Goal: Check status: Check status

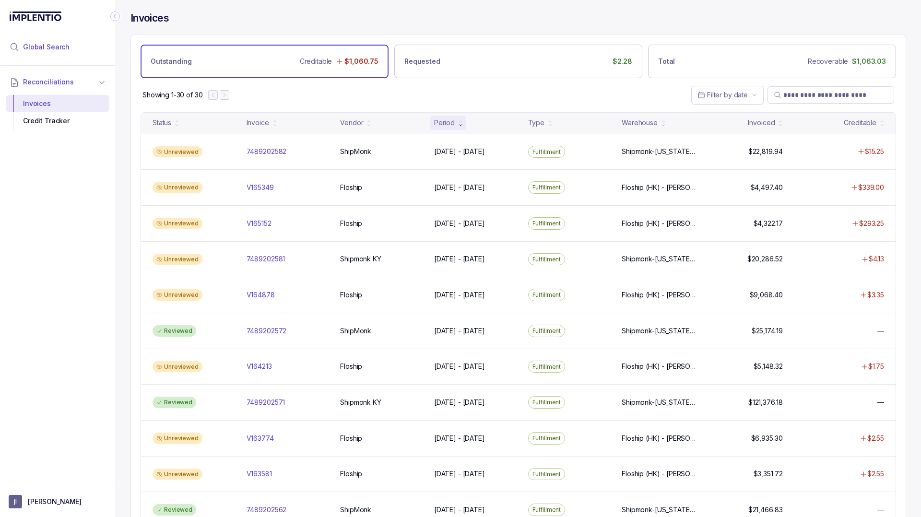
click at [65, 51] on span "Global Search" at bounding box center [46, 47] width 47 height 10
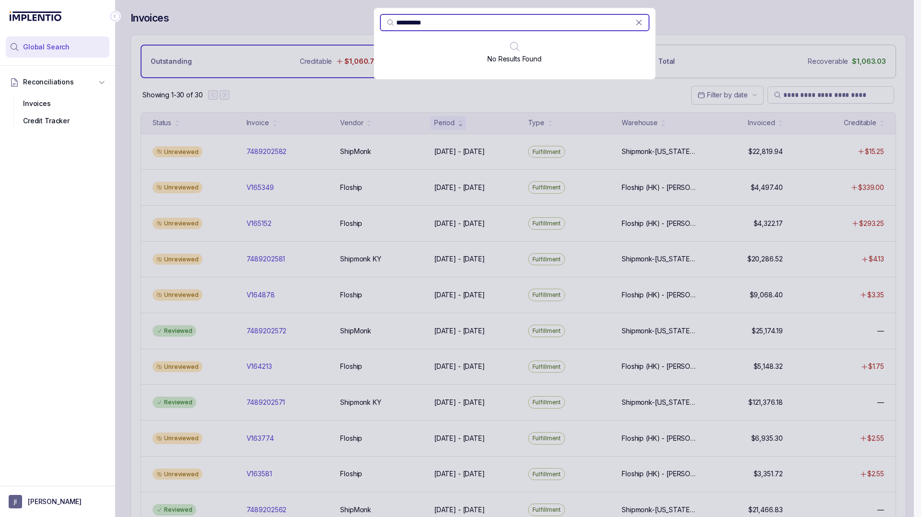
type input "**********"
click at [504, 92] on div "**********" at bounding box center [514, 258] width 799 height 517
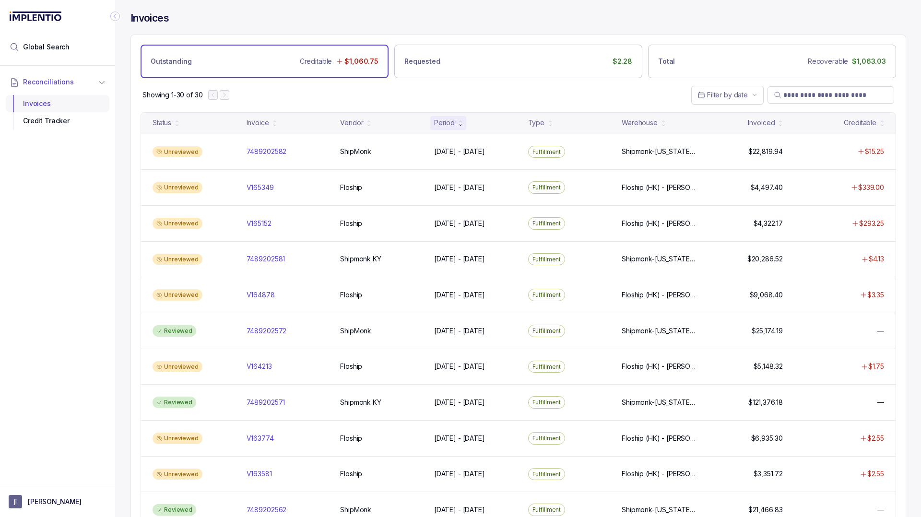
click at [60, 104] on div "Invoices" at bounding box center [57, 103] width 88 height 17
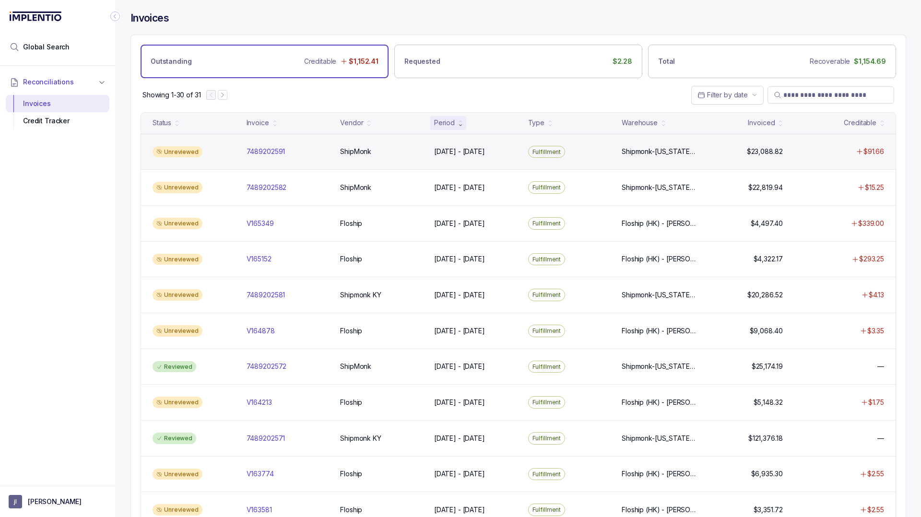
click at [315, 157] on div "Unreviewed 7489202591 7489202591 ShipMonk ShipMonk Sep 1 - Sep 14, 2025 Sep 1 -…" at bounding box center [518, 152] width 755 height 36
click at [276, 153] on p "7489202591" at bounding box center [266, 151] width 44 height 11
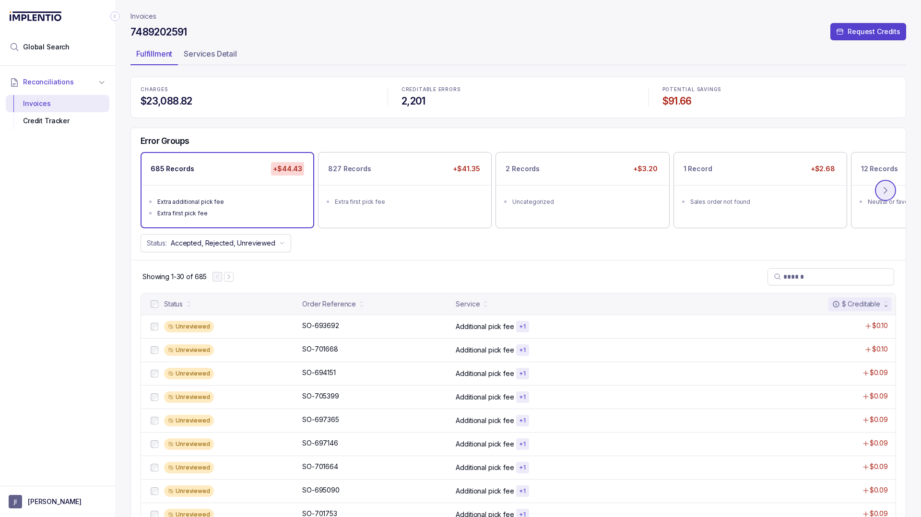
click at [890, 188] on icon at bounding box center [886, 191] width 10 height 10
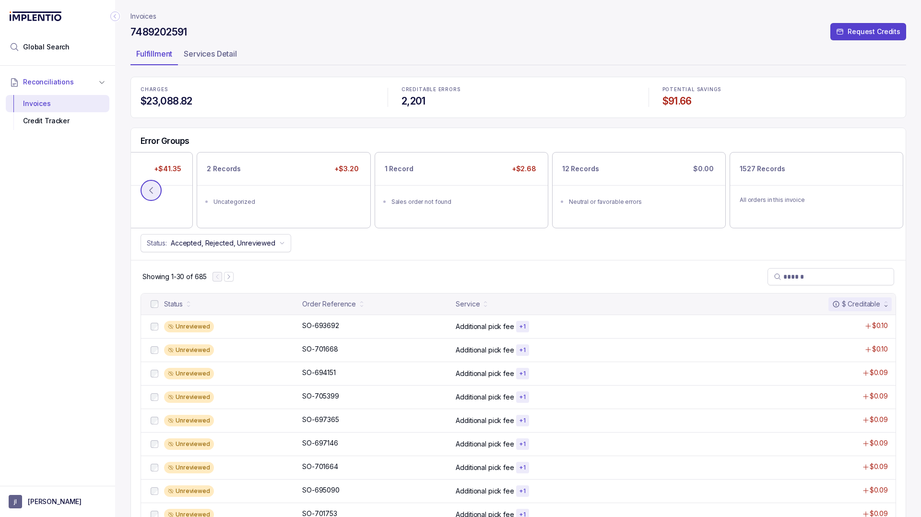
click at [155, 187] on icon at bounding box center [151, 191] width 10 height 10
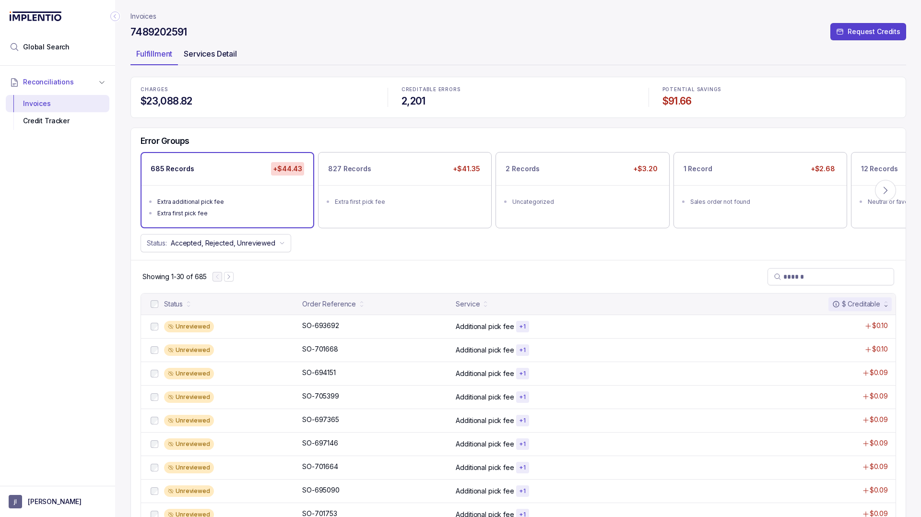
click at [224, 54] on p "Services Detail" at bounding box center [210, 54] width 53 height 12
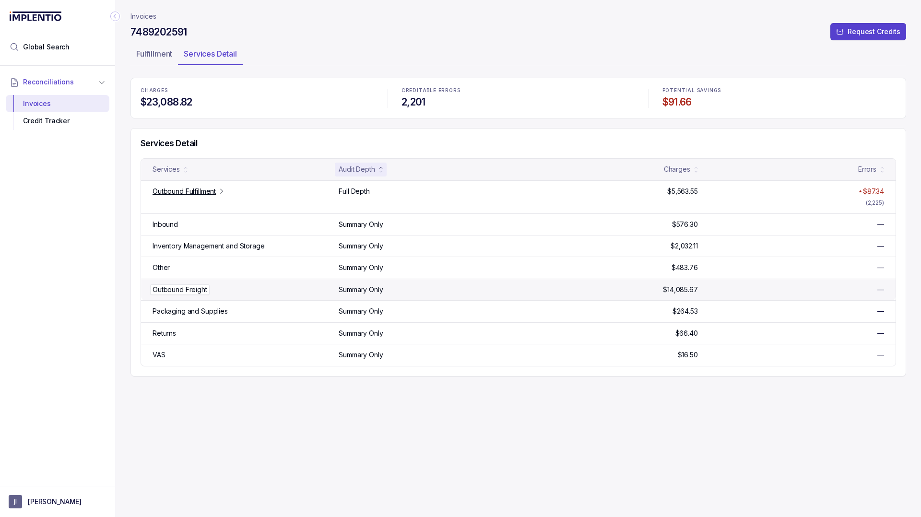
click at [177, 289] on p "Outbound Freight" at bounding box center [179, 289] width 59 height 11
click at [158, 56] on p "Fulfillment" at bounding box center [154, 54] width 36 height 12
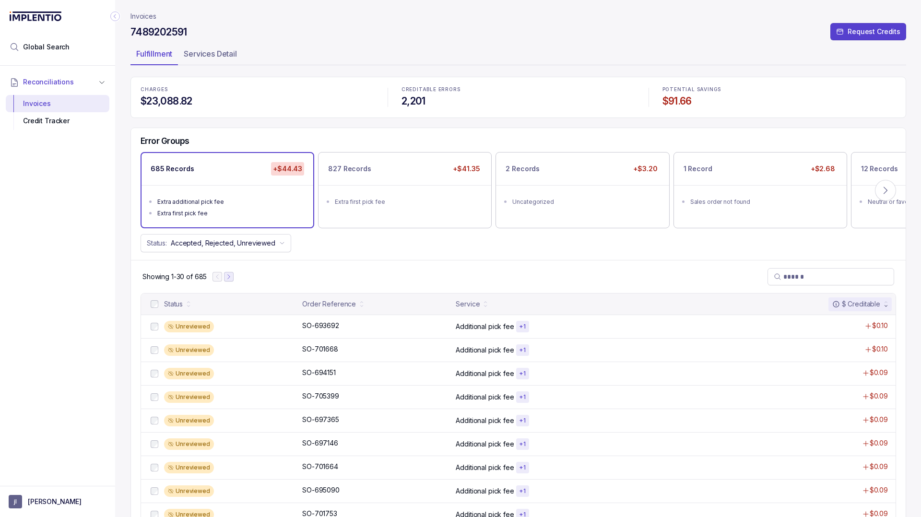
click at [232, 278] on icon "Next Page" at bounding box center [228, 276] width 7 height 7
click at [232, 278] on icon "Next Page" at bounding box center [233, 276] width 7 height 7
click at [232, 278] on icon "Next Page" at bounding box center [235, 276] width 7 height 7
click at [139, 14] on p "Invoices" at bounding box center [143, 17] width 26 height 10
